Goal: Check status: Check status

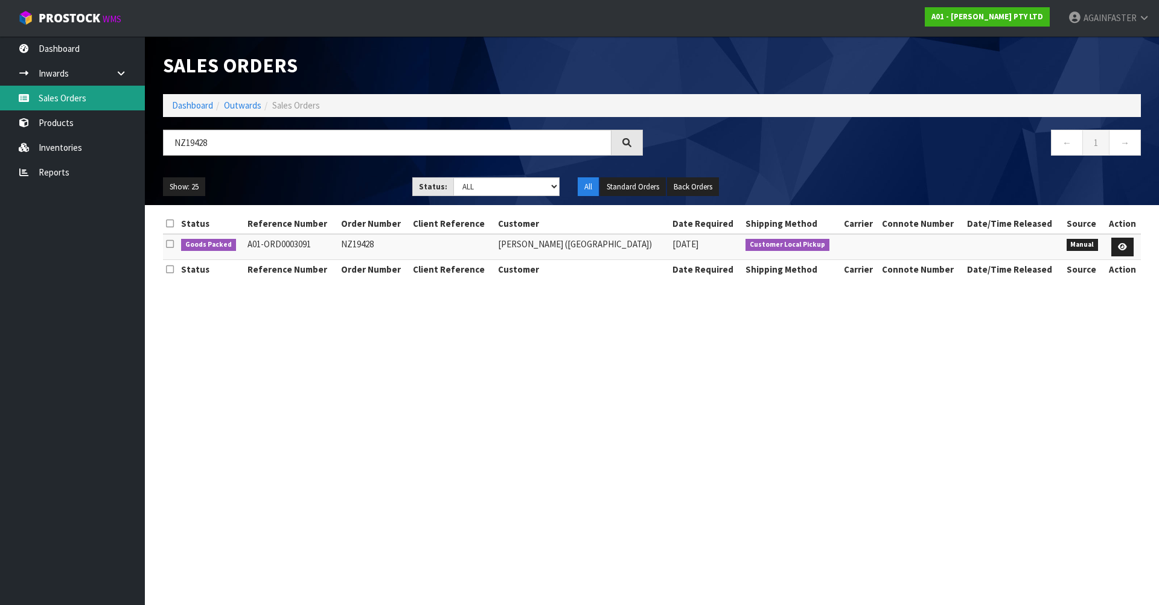
drag, startPoint x: 0, startPoint y: 0, endPoint x: 92, endPoint y: 94, distance: 131.9
click at [92, 94] on link "Sales Orders" at bounding box center [72, 98] width 145 height 25
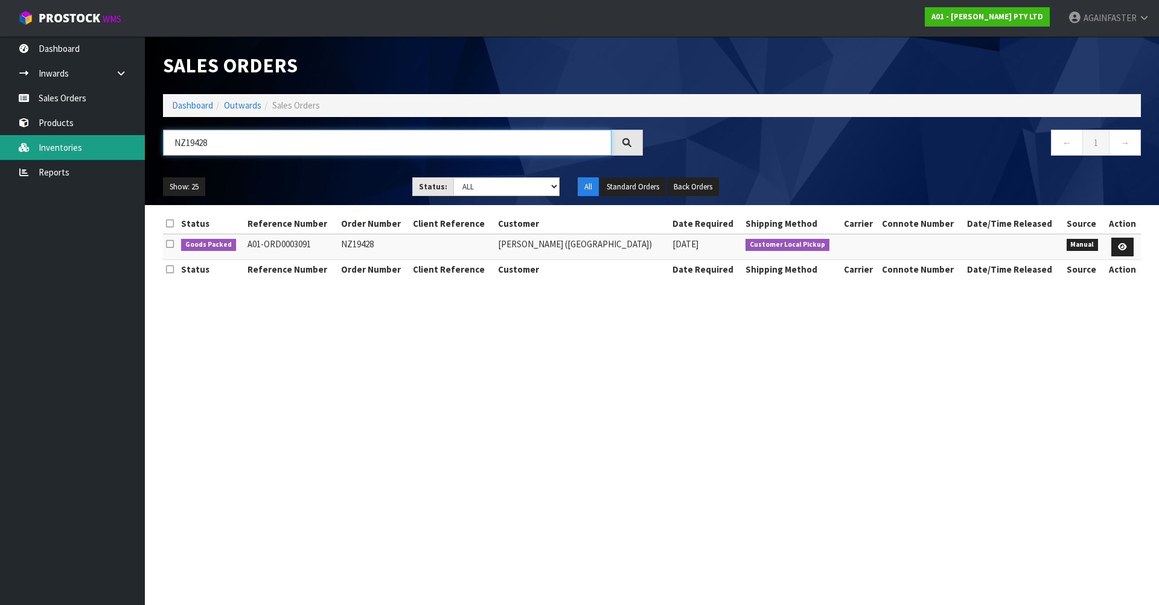
drag, startPoint x: 215, startPoint y: 144, endPoint x: 88, endPoint y: 136, distance: 127.0
click at [88, 136] on body "Toggle navigation ProStock WMS A01 - [PERSON_NAME] PTY LTD AGAINFASTER Logout D…" at bounding box center [579, 302] width 1159 height 605
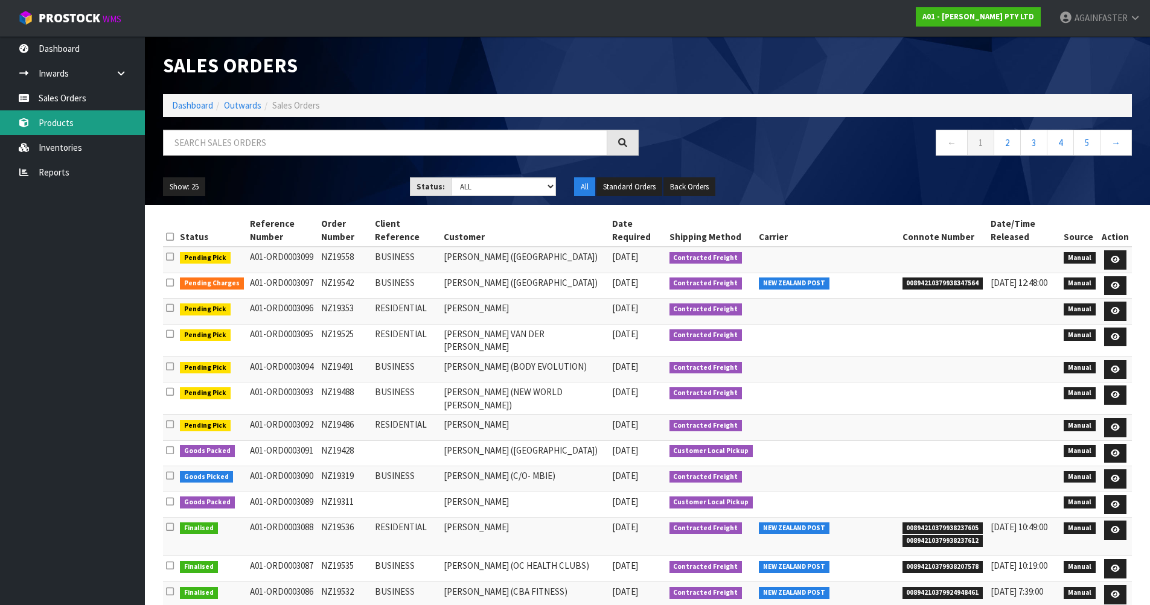
click at [81, 119] on link "Products" at bounding box center [72, 122] width 145 height 25
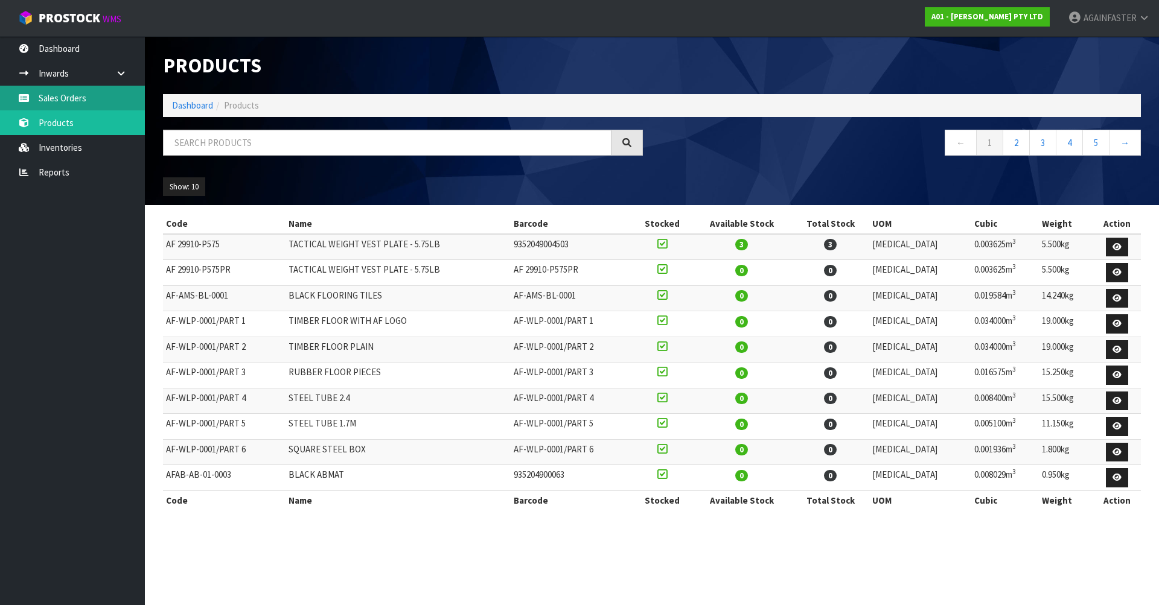
click at [82, 101] on link "Sales Orders" at bounding box center [72, 98] width 145 height 25
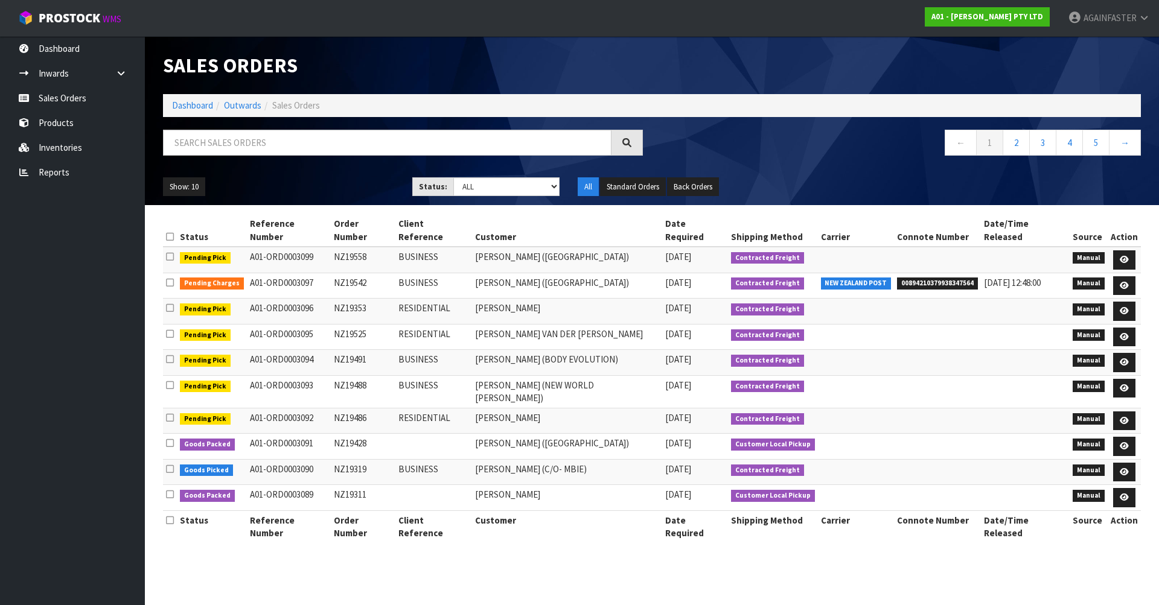
drag, startPoint x: 369, startPoint y: 481, endPoint x: 337, endPoint y: 477, distance: 32.3
click at [337, 485] on td "NZ19311" at bounding box center [363, 498] width 65 height 26
copy td "NZ19311"
click at [506, 186] on select "Draft Pending Allocated Pending Pick Goods Picked Goods Packed Pending Charges …" at bounding box center [506, 186] width 107 height 19
select select "string:5"
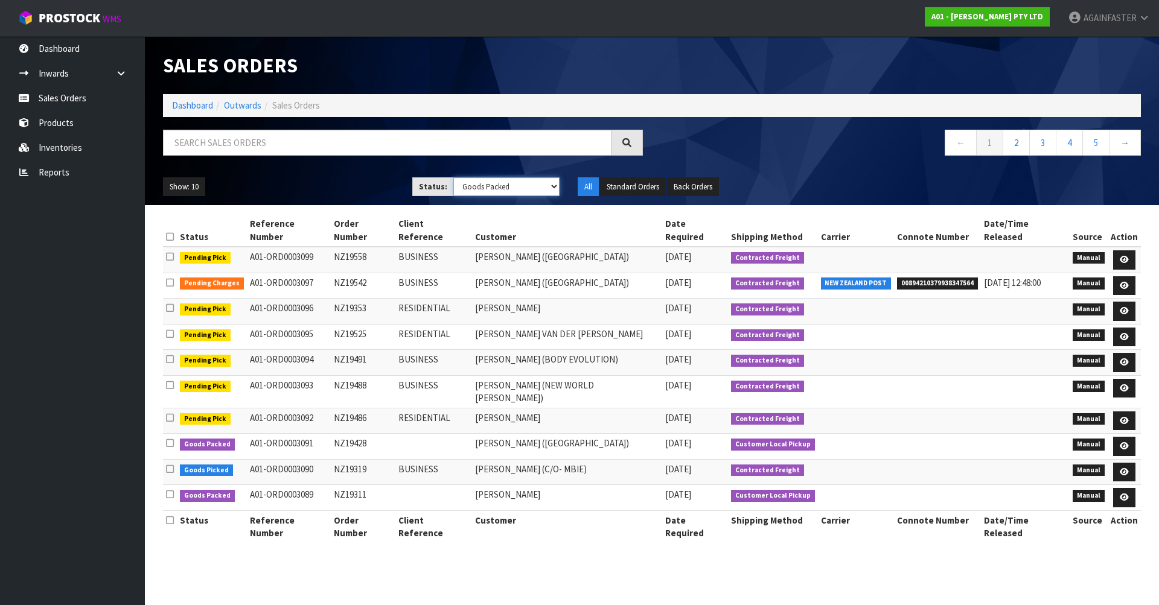
click at [453, 177] on select "Draft Pending Allocated Pending Pick Goods Picked Goods Packed Pending Charges …" at bounding box center [506, 186] width 107 height 19
